Goal: Task Accomplishment & Management: Manage account settings

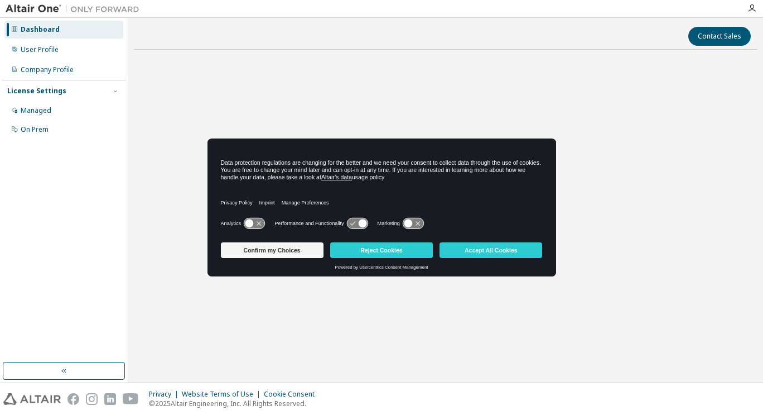
click at [466, 251] on button "Accept All Cookies" at bounding box center [491, 250] width 103 height 16
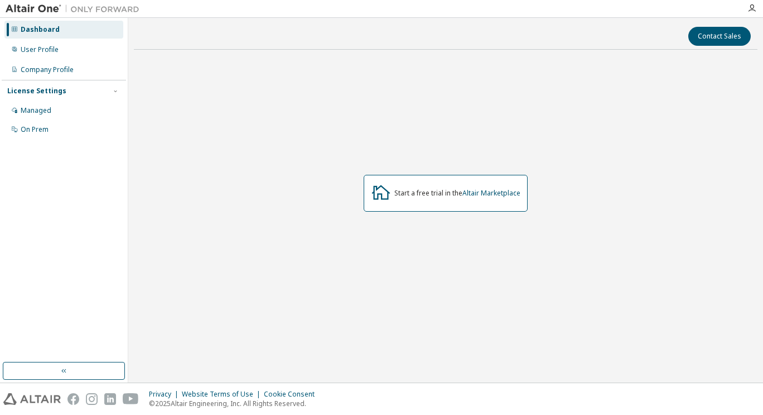
click at [53, 52] on div "User Profile" at bounding box center [40, 49] width 38 height 9
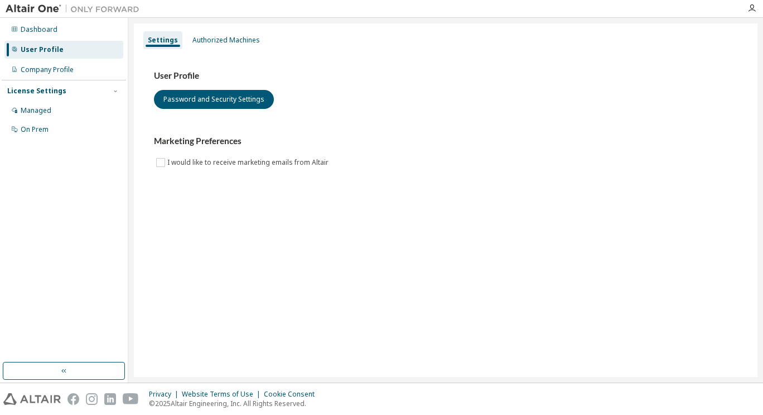
click at [46, 114] on div "Managed" at bounding box center [36, 110] width 31 height 9
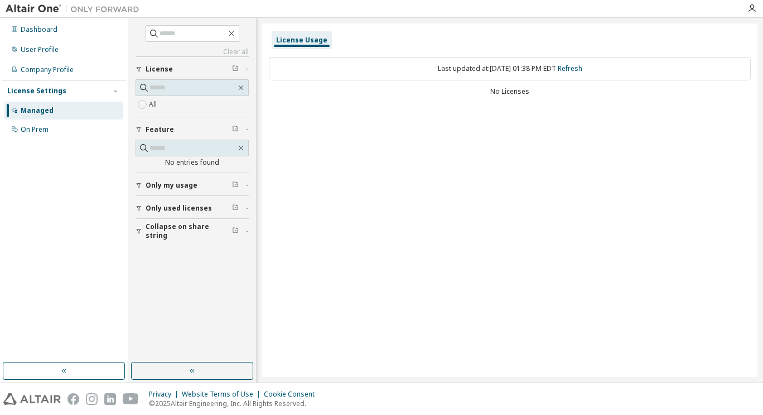
click at [393, 261] on div "License Usage Last updated at: Wed 2025-10-08 01:38 PM EDT Refresh No Licenses" at bounding box center [509, 199] width 495 height 353
drag, startPoint x: 402, startPoint y: 7, endPoint x: 445, endPoint y: 120, distance: 120.6
click at [445, 120] on div "License Usage Last updated at: Wed 2025-10-08 01:38 PM EDT Refresh No Licenses" at bounding box center [509, 199] width 495 height 353
